Goal: Task Accomplishment & Management: Manage account settings

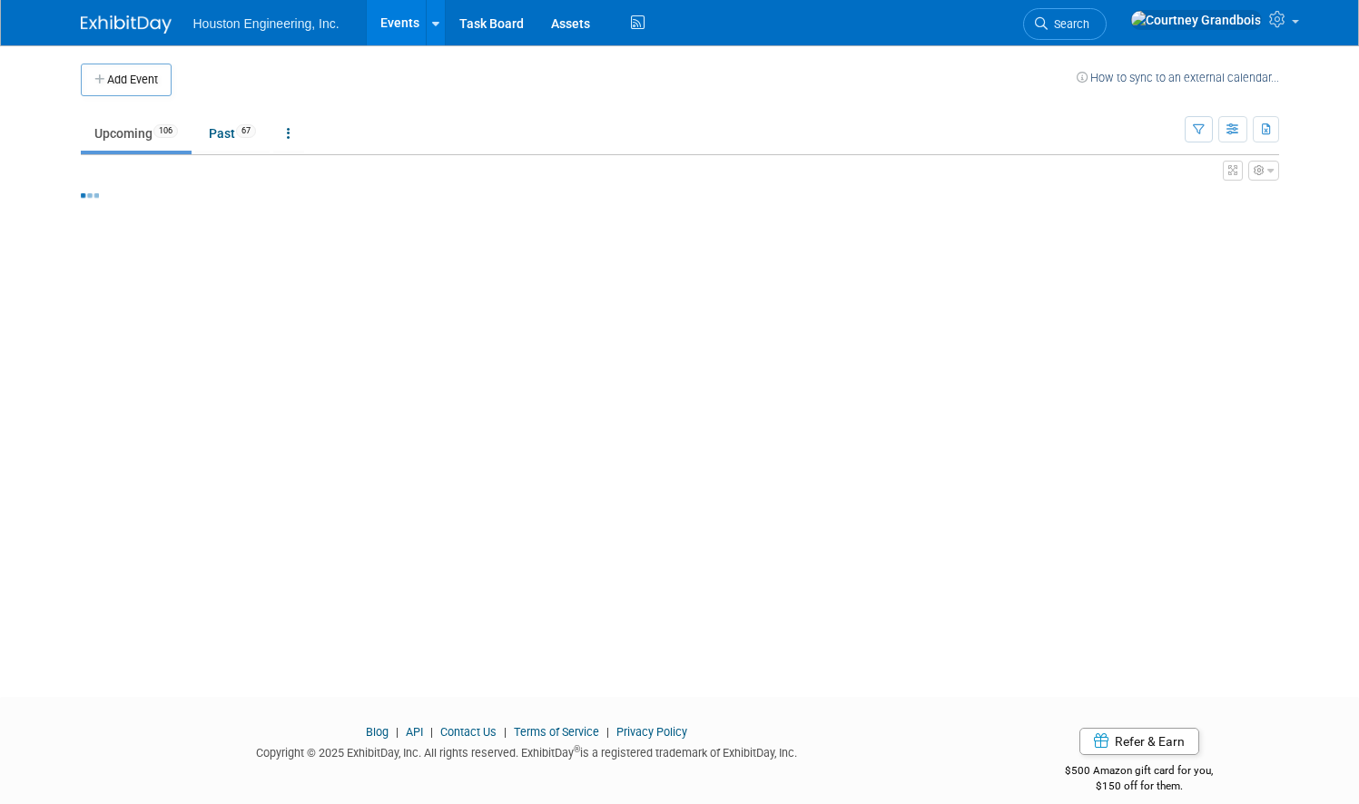
click at [1036, 13] on div "Houston Engineering, Inc. Events Add Event Bulk Upload Events Shareable Event B…" at bounding box center [680, 22] width 1198 height 45
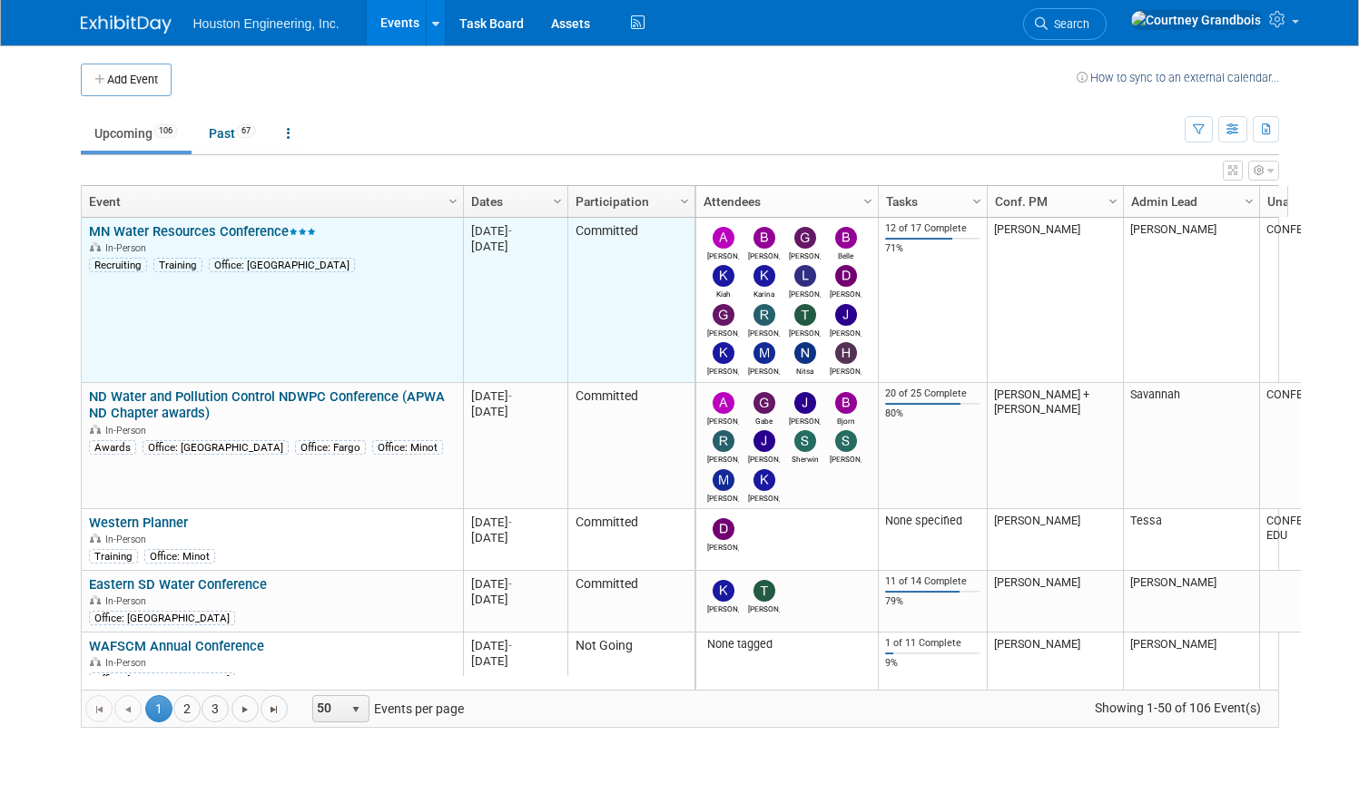
click at [183, 250] on div "In-Person" at bounding box center [272, 247] width 366 height 15
click at [184, 234] on link "MN Water Resources Conference" at bounding box center [202, 231] width 227 height 16
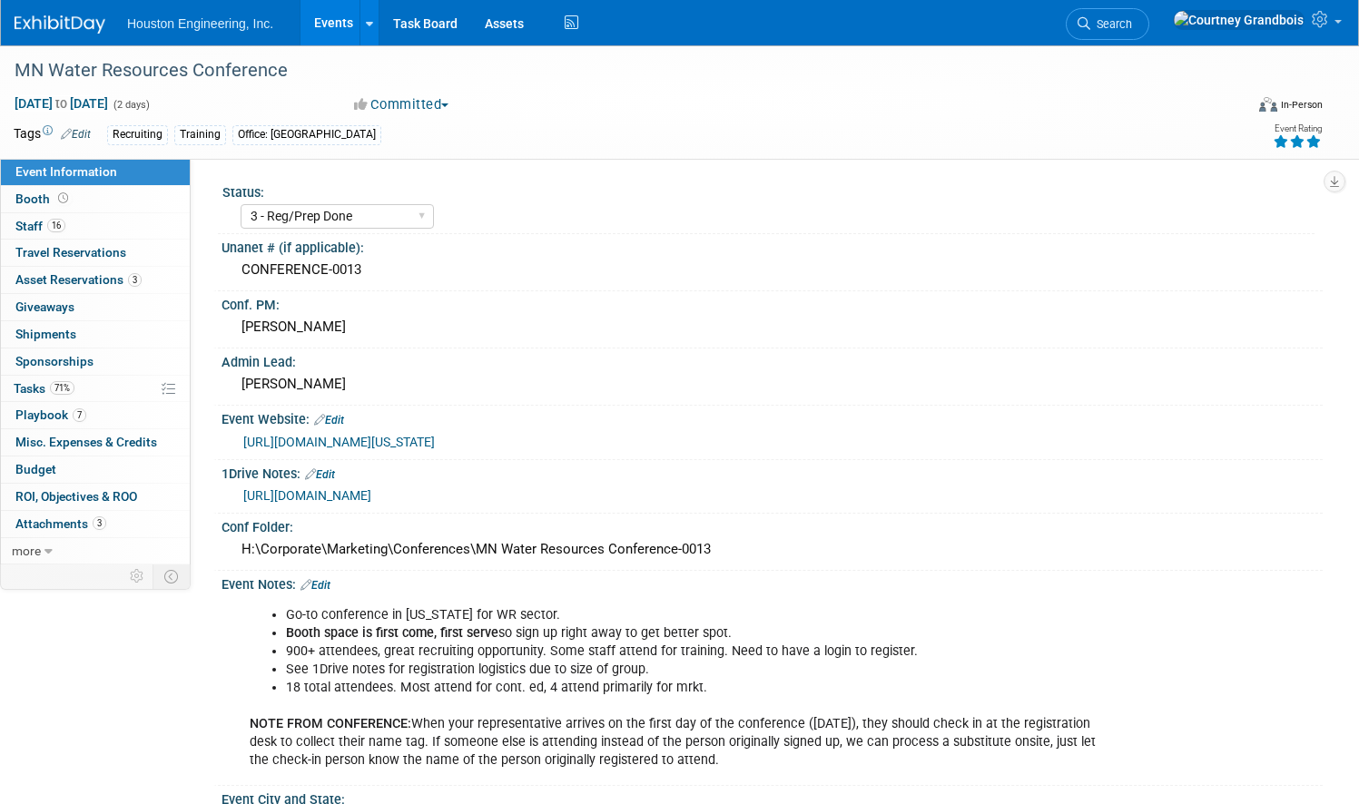
select select "3 - Reg/Prep Done"
select select "Yes"
select select "No"
select select "Water Resources"
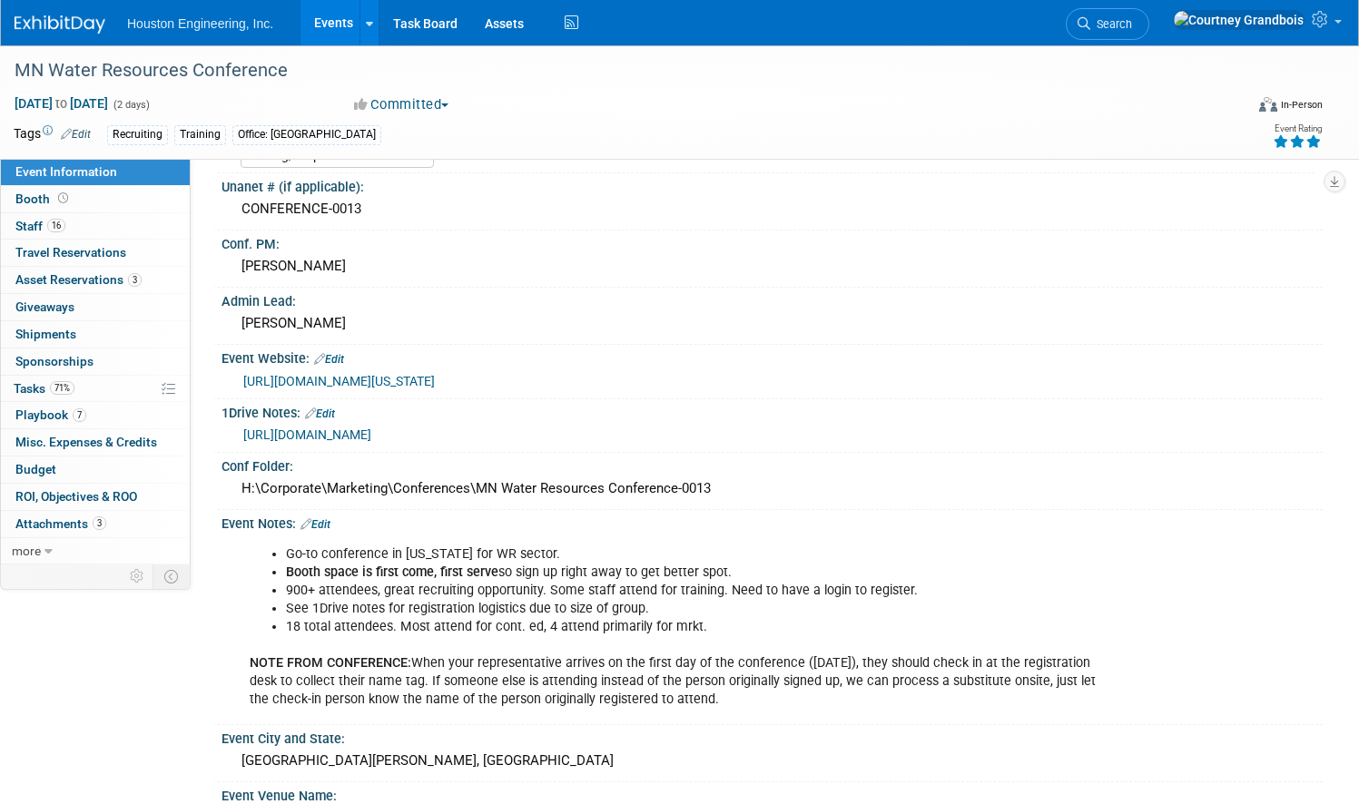
scroll to position [91, 0]
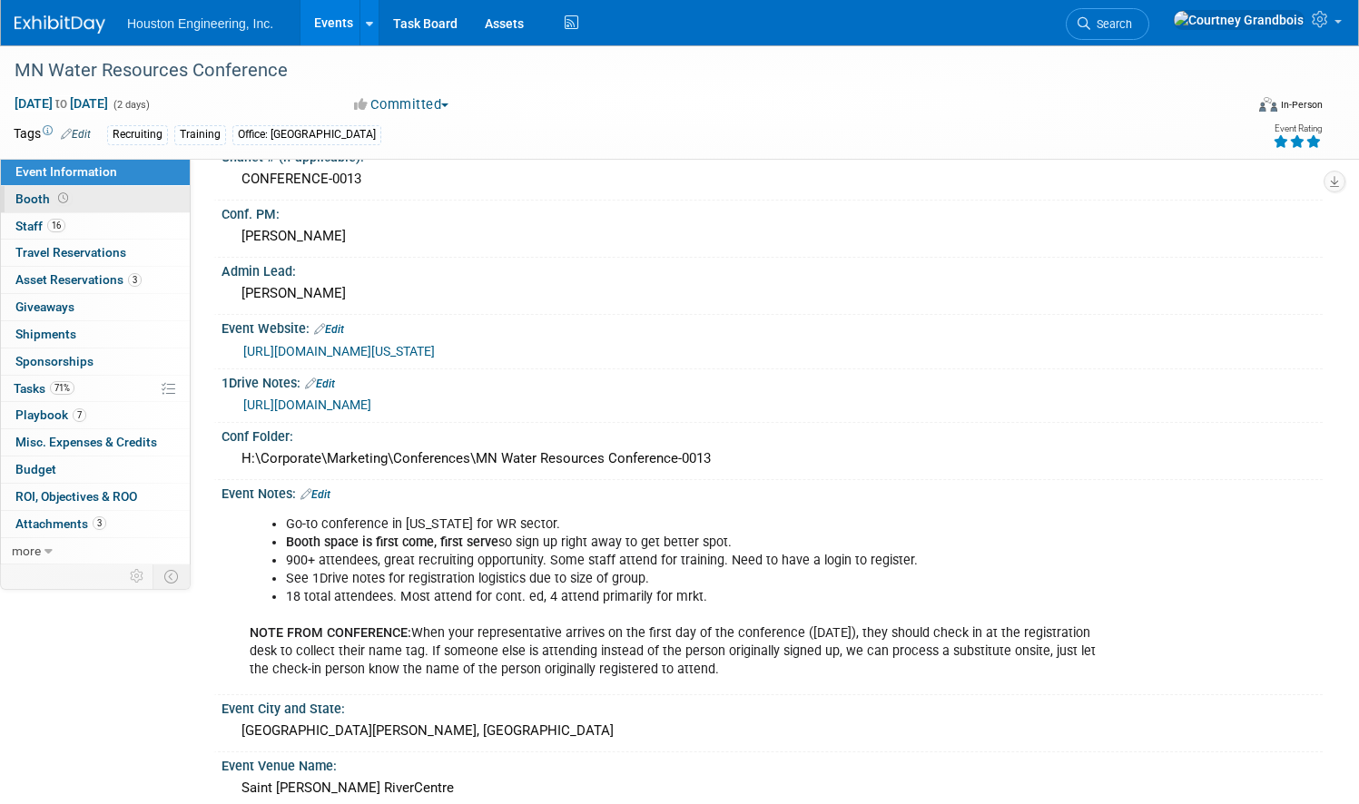
click at [72, 204] on span "Booth" at bounding box center [43, 199] width 56 height 15
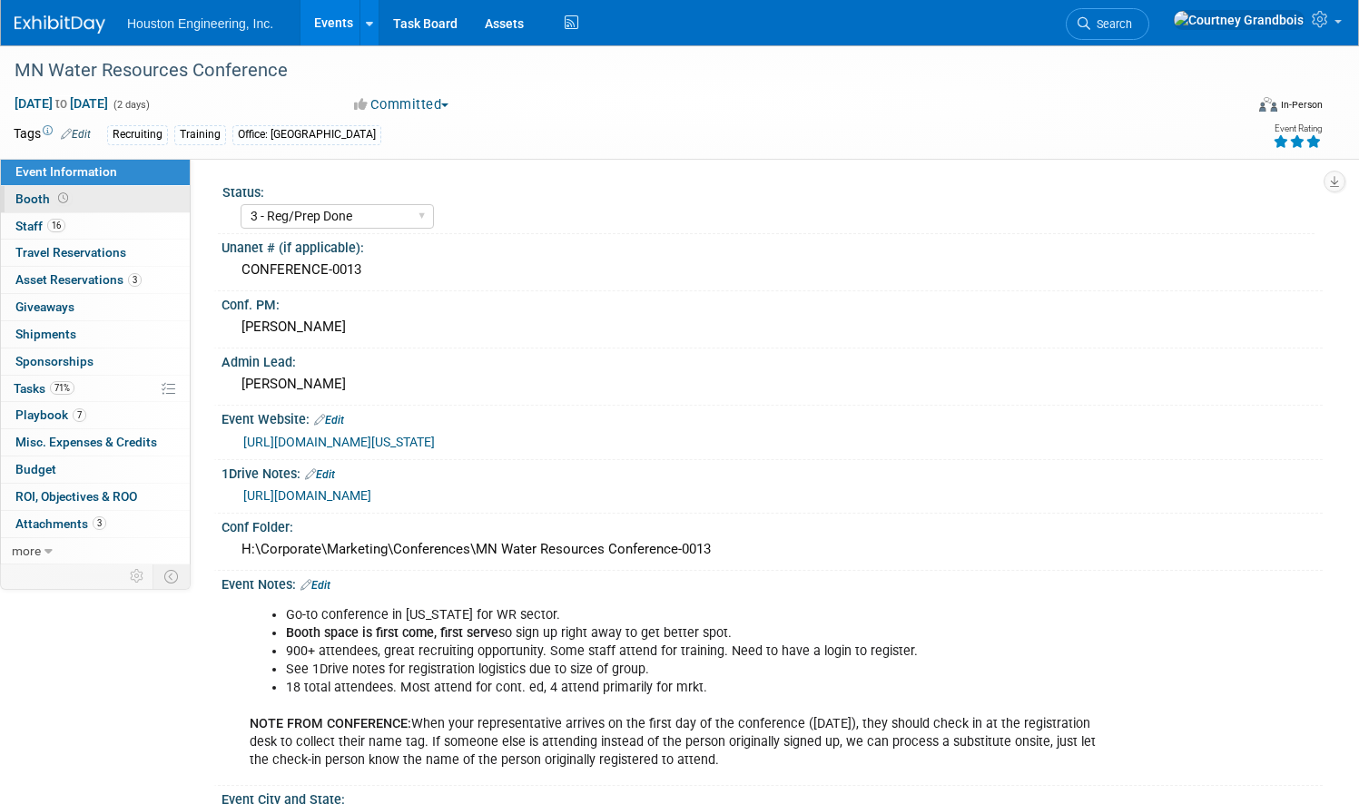
select select "Yes"
select select "Maple Grove"
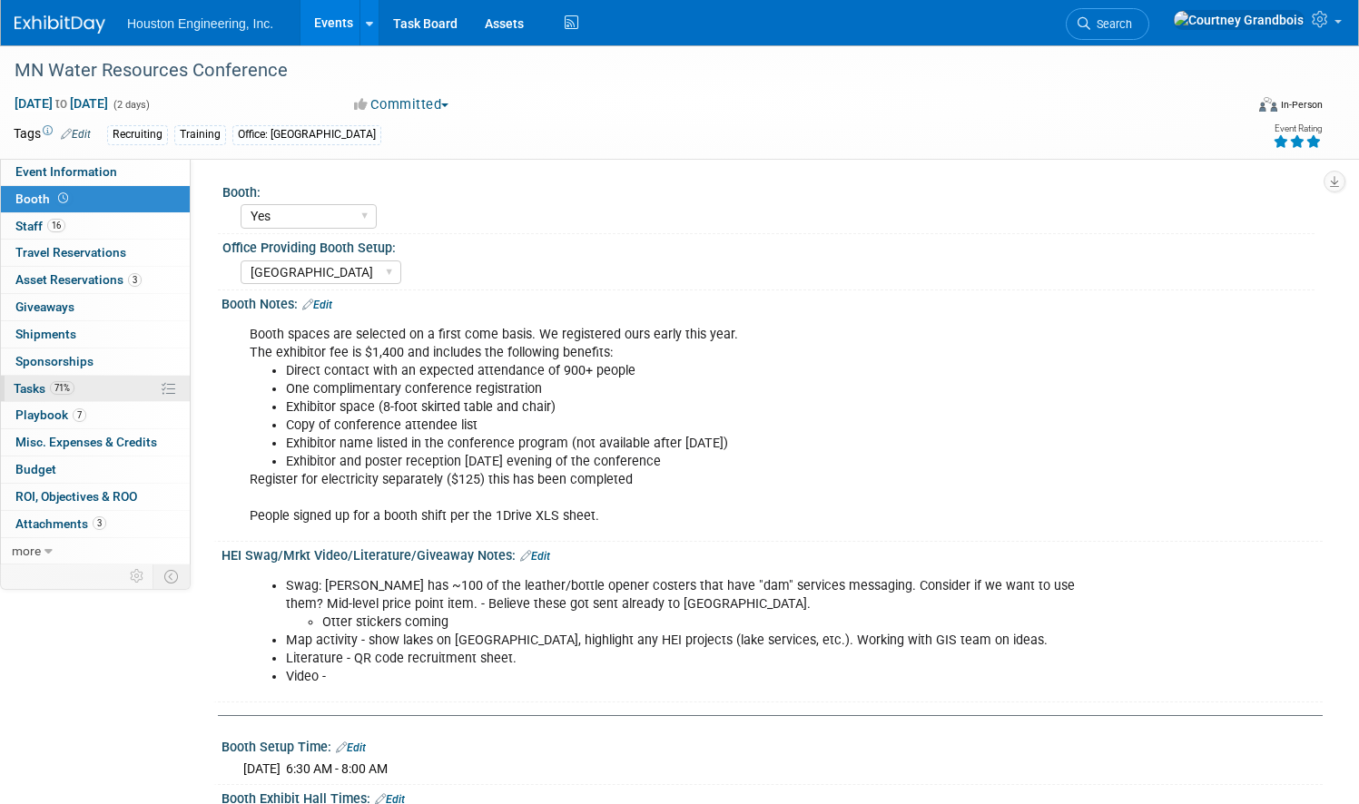
click at [74, 385] on span "Tasks 71%" at bounding box center [44, 388] width 61 height 15
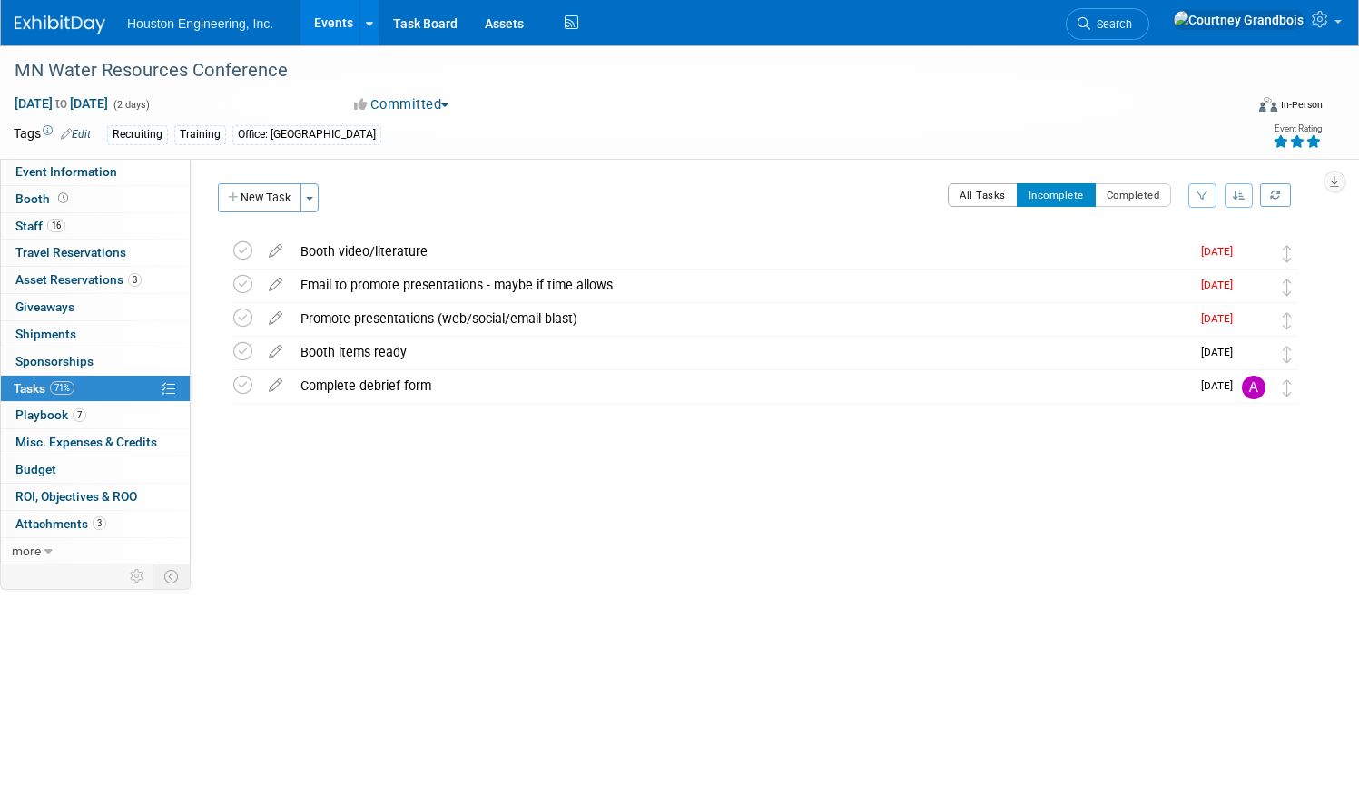
click at [959, 197] on button "All Tasks" at bounding box center [983, 195] width 70 height 24
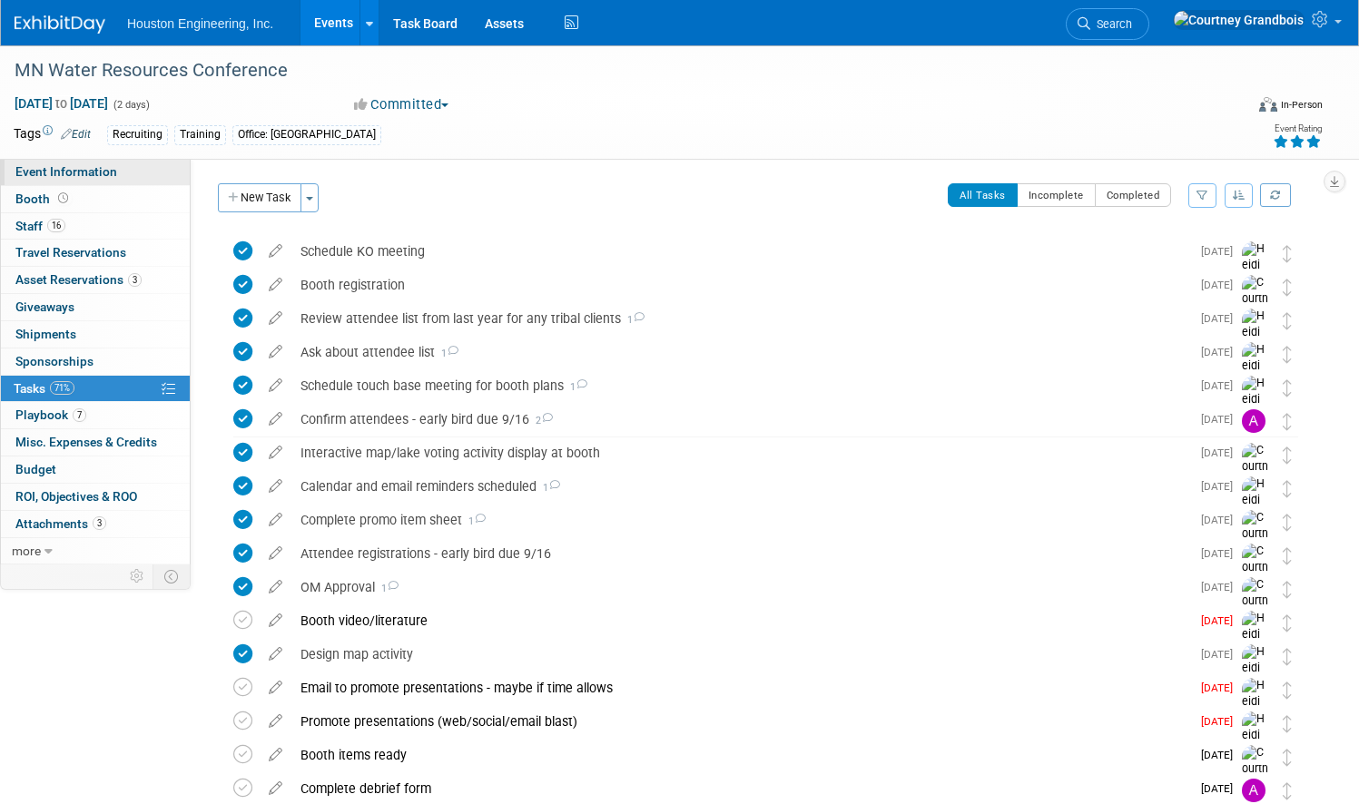
click at [82, 170] on link "Event Information" at bounding box center [95, 172] width 189 height 26
select select "3 - Reg/Prep Done"
select select "Yes"
select select "No"
select select "Water Resources"
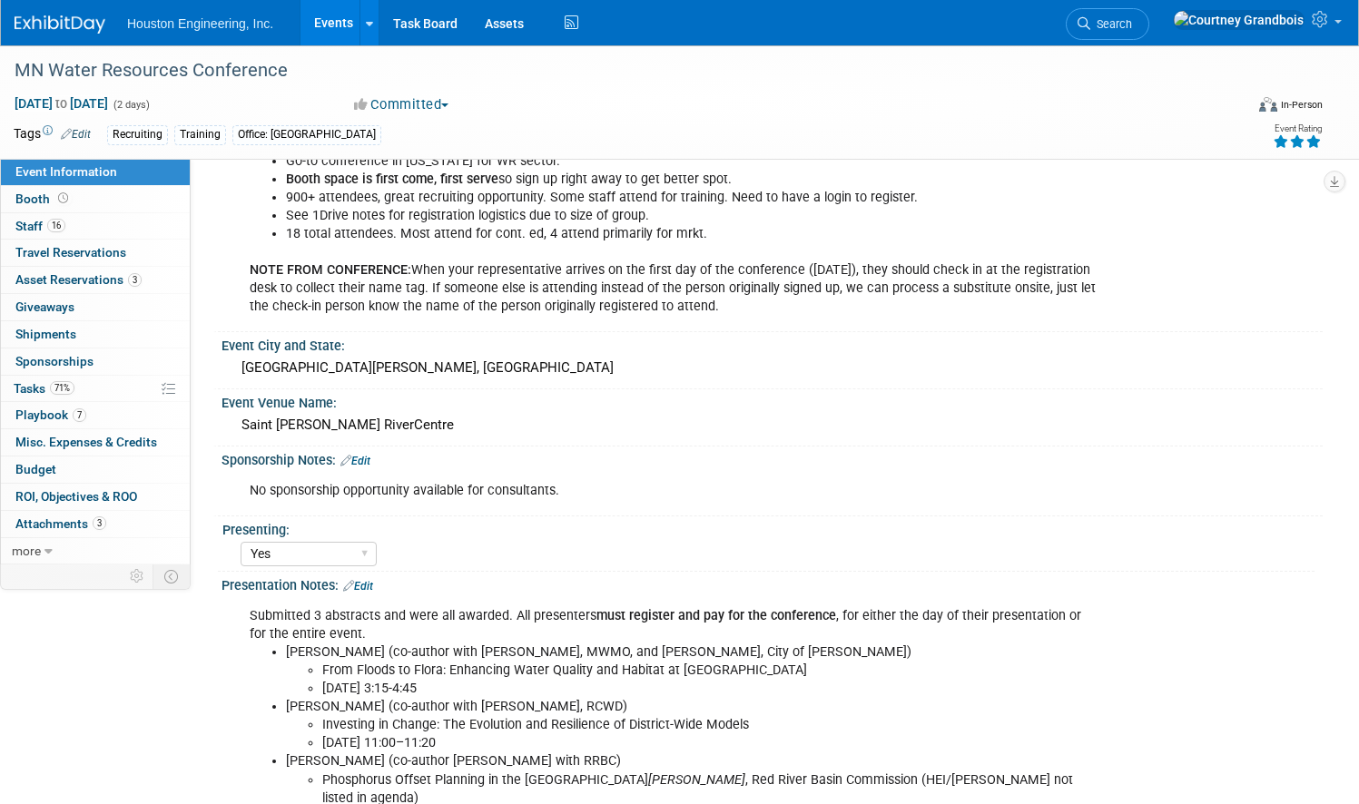
scroll to position [545, 0]
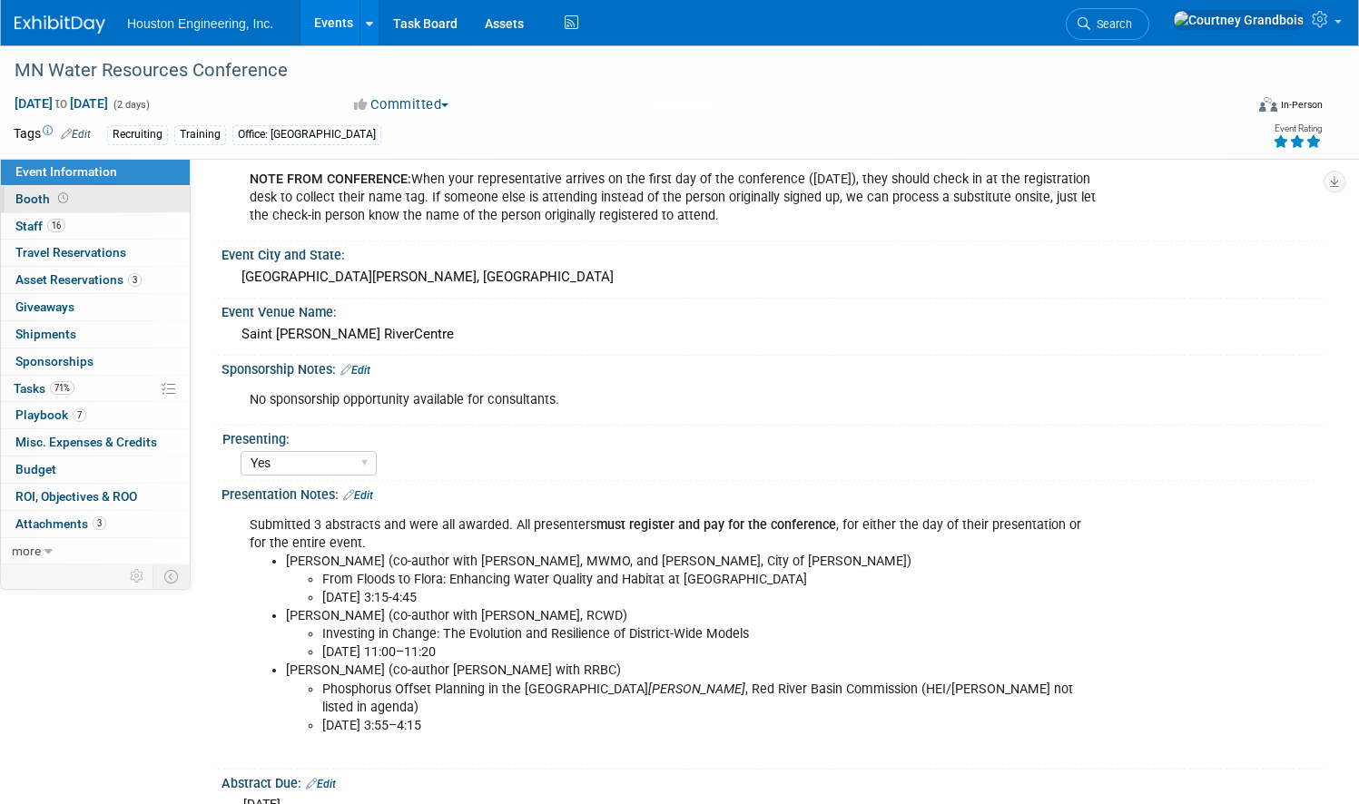
click at [72, 192] on span "Booth" at bounding box center [43, 199] width 56 height 15
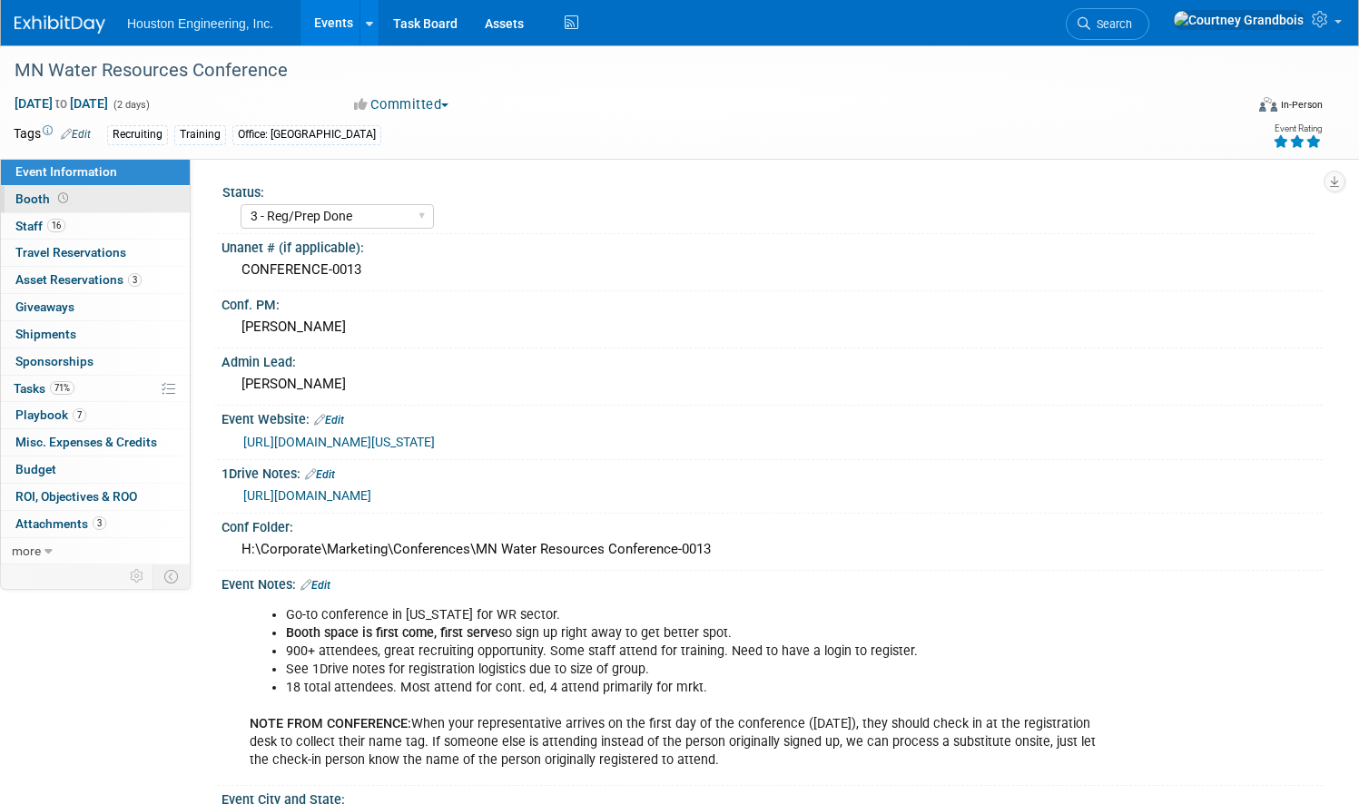
select select "Yes"
select select "Maple Grove"
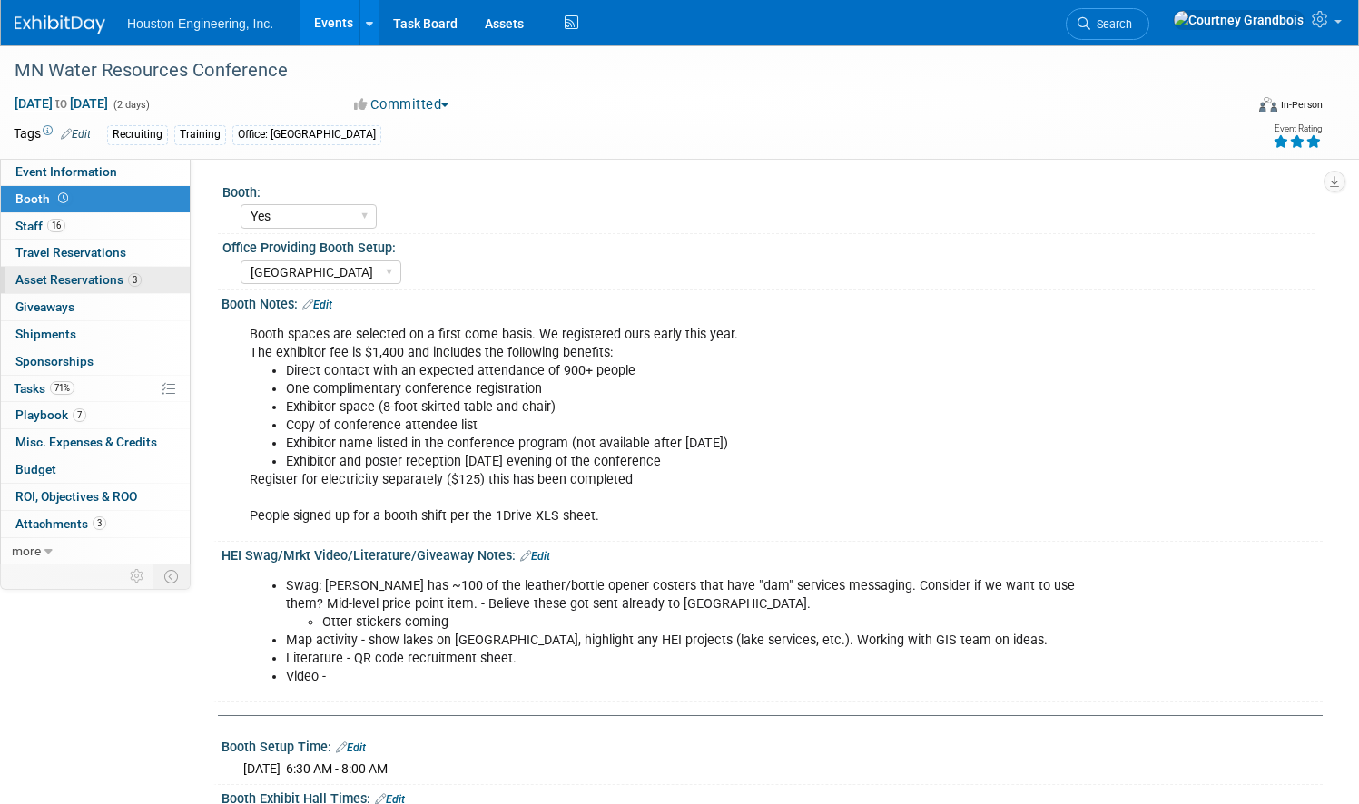
click at [133, 286] on span "Asset Reservations 3" at bounding box center [78, 279] width 126 height 15
